Goal: Information Seeking & Learning: Learn about a topic

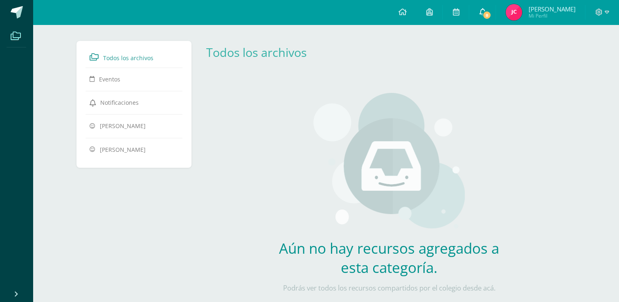
click at [491, 12] on span "8" at bounding box center [486, 15] width 9 height 9
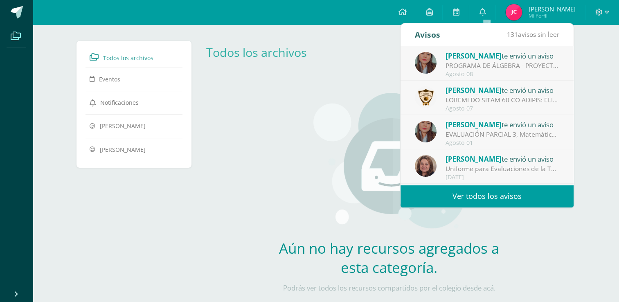
click at [491, 65] on div "PROGRAMA DE ÁLGEBRA - PROYECTO 7: Buena tarde, se envían las hojas de trabajo d…" at bounding box center [503, 65] width 114 height 9
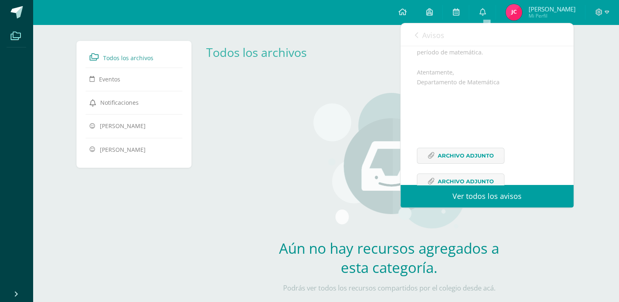
scroll to position [191, 0]
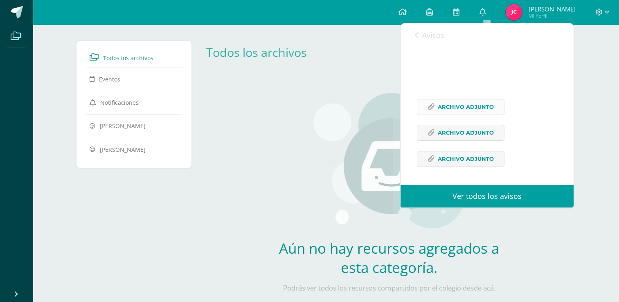
click at [483, 106] on span "Archivo Adjunto" at bounding box center [466, 106] width 56 height 15
click at [471, 133] on span "Archivo Adjunto" at bounding box center [466, 132] width 56 height 15
click at [484, 164] on span "Archivo Adjunto" at bounding box center [466, 158] width 56 height 15
click at [415, 31] on link "Avisos" at bounding box center [429, 34] width 29 height 23
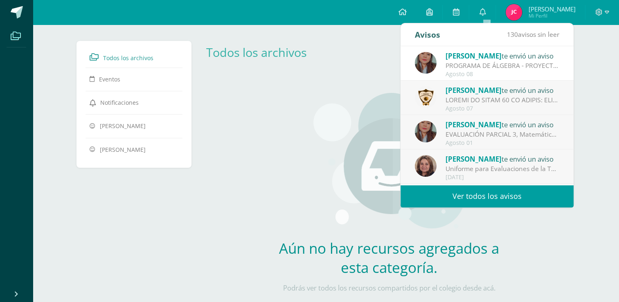
click at [482, 97] on div at bounding box center [503, 99] width 114 height 9
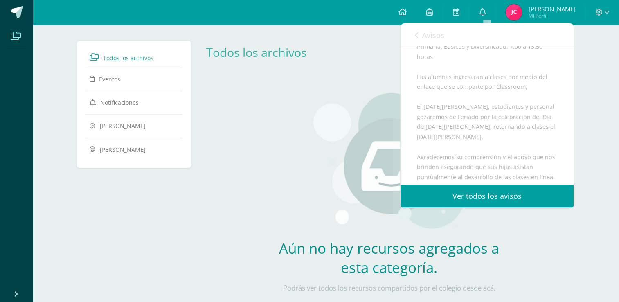
scroll to position [396, 0]
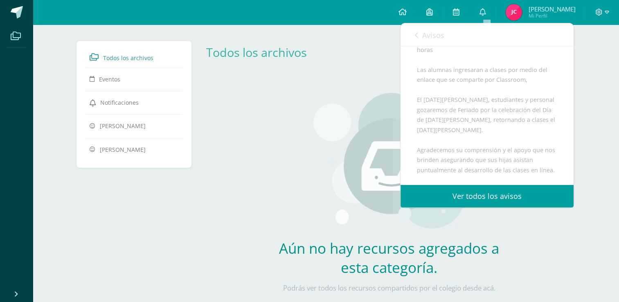
click at [419, 36] on link "Avisos" at bounding box center [429, 34] width 29 height 23
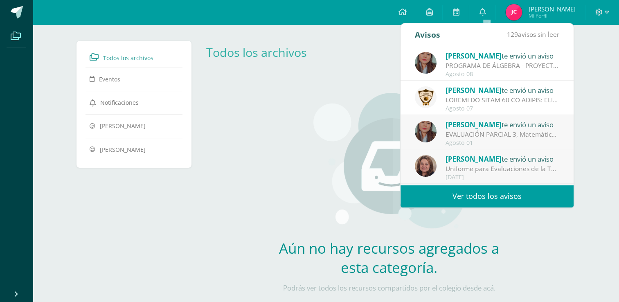
click at [518, 135] on div "EVALUACIÓN PARCIAL 3, Matemáticas III Unidad: Estimados padres de familia, Reci…" at bounding box center [503, 134] width 114 height 9
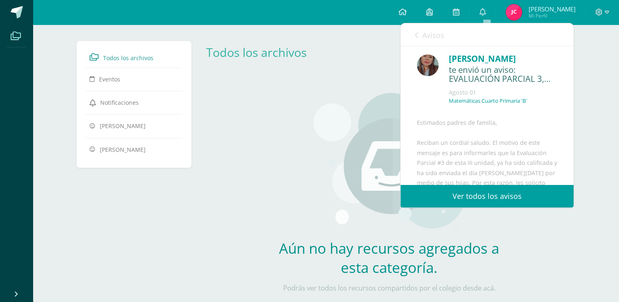
scroll to position [0, 0]
click at [417, 34] on icon at bounding box center [416, 35] width 3 height 7
